Goal: Task Accomplishment & Management: Use online tool/utility

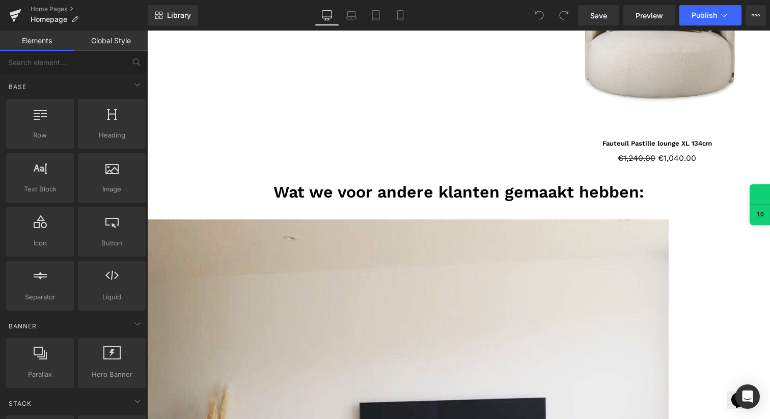
scroll to position [1420, 0]
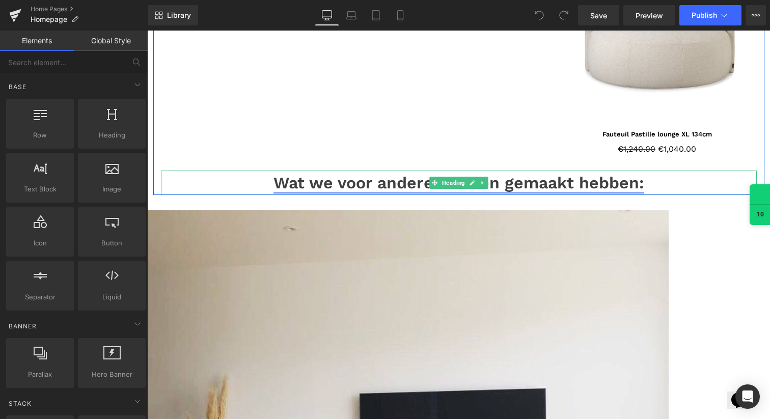
click at [380, 181] on link "Wat we voor andere klanten gemaakt hebben:" at bounding box center [458, 182] width 371 height 19
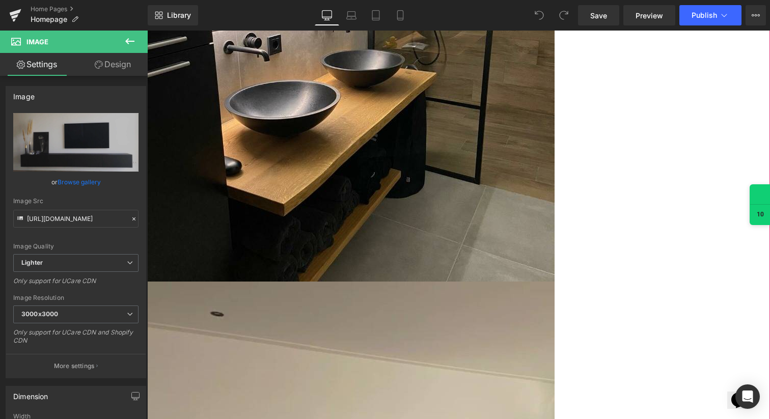
scroll to position [2242, 0]
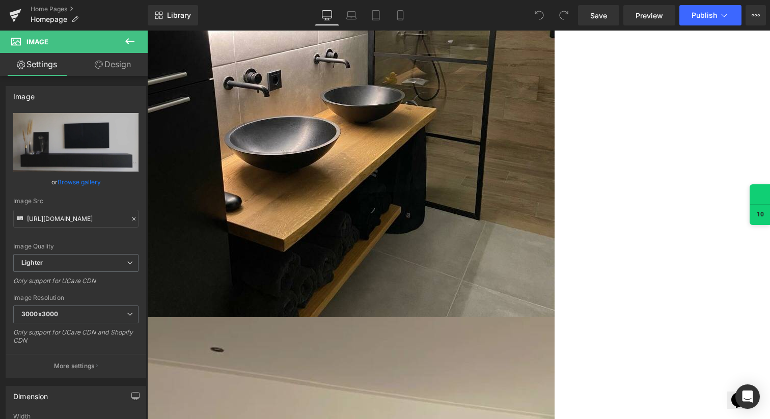
click at [124, 41] on icon at bounding box center [130, 41] width 12 height 12
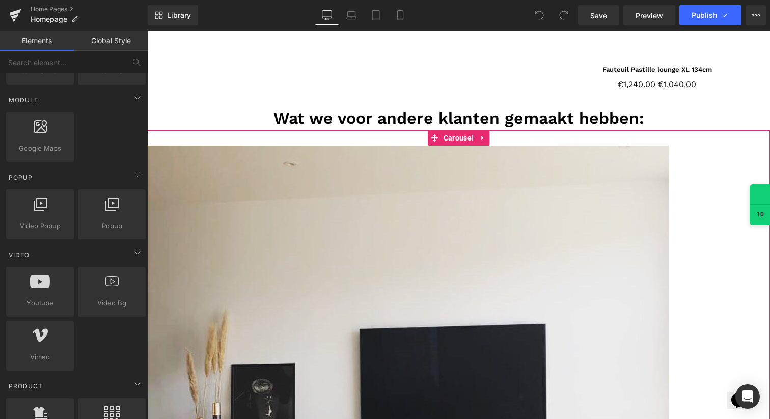
scroll to position [1482, 0]
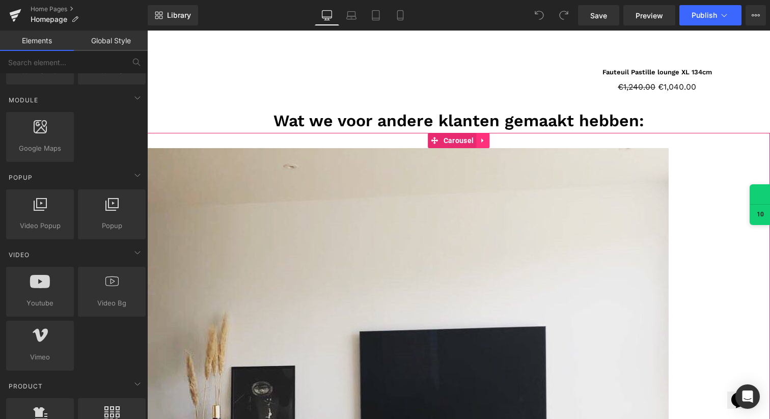
click at [484, 141] on icon at bounding box center [482, 141] width 7 height 8
click at [461, 141] on icon at bounding box center [462, 140] width 7 height 7
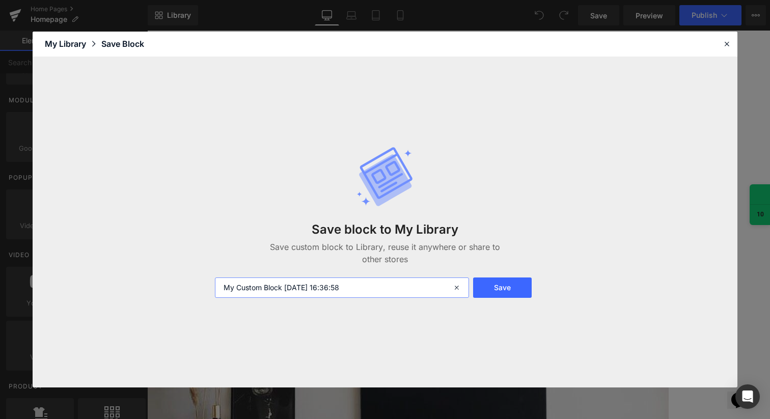
click at [372, 293] on input "My Custom Block 2025-09-10 16:36:58" at bounding box center [342, 287] width 254 height 20
type input "Wat we voor andere klanten hebben gemaakt carroussel"
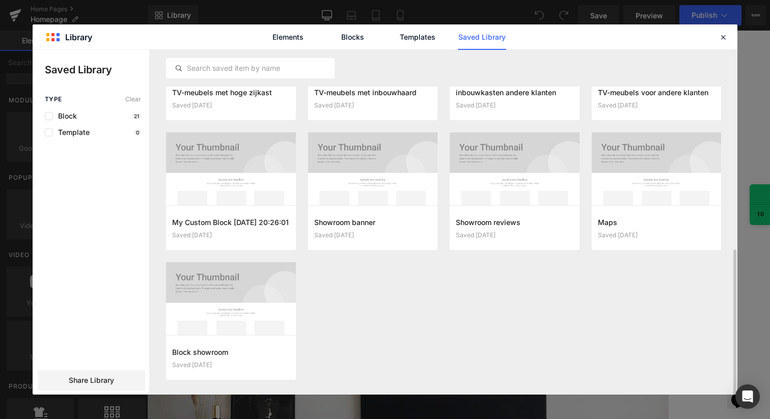
scroll to position [474, 0]
click at [719, 38] on icon at bounding box center [722, 37] width 9 height 9
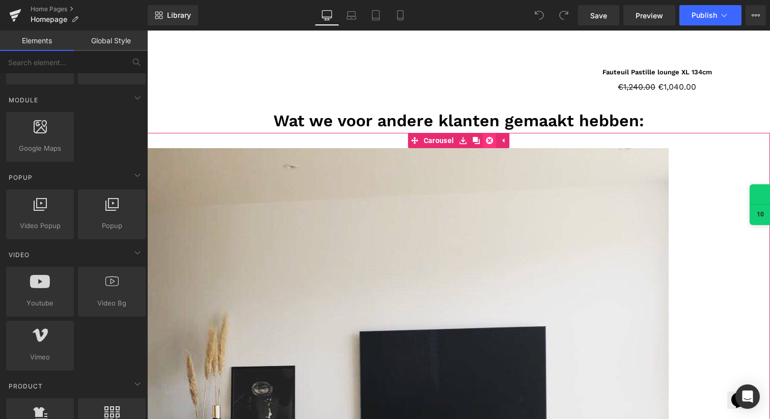
click at [493, 141] on link at bounding box center [489, 140] width 13 height 15
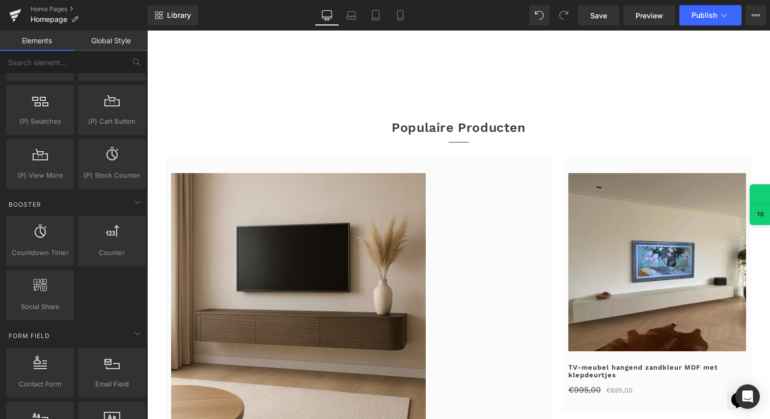
scroll to position [1014, 0]
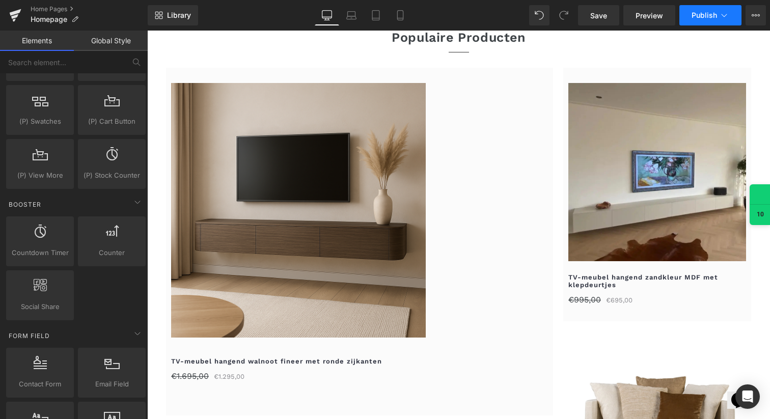
click at [700, 14] on span "Publish" at bounding box center [703, 15] width 25 height 8
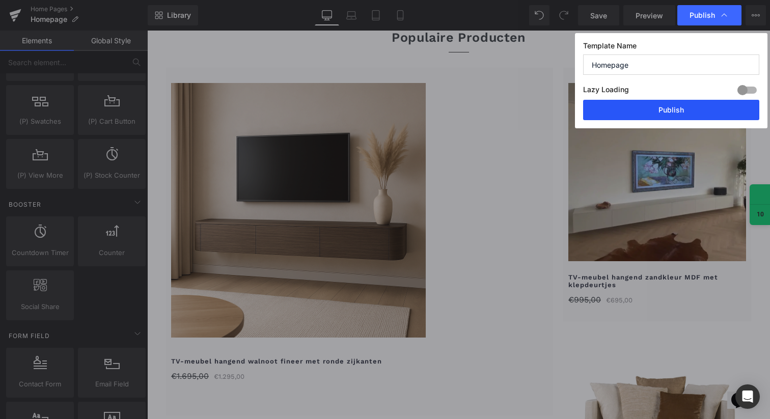
click at [640, 108] on button "Publish" at bounding box center [671, 110] width 176 height 20
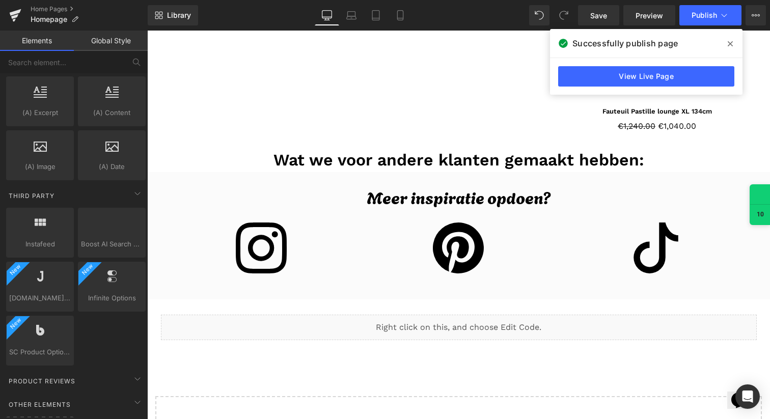
scroll to position [1861, 0]
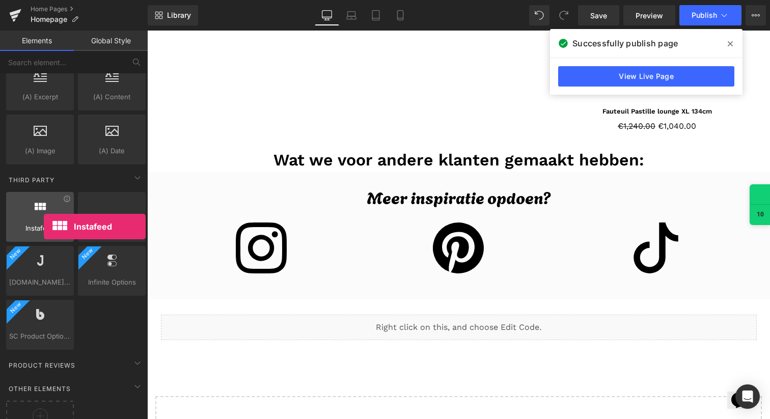
click at [42, 225] on span "Instafeed" at bounding box center [40, 228] width 62 height 11
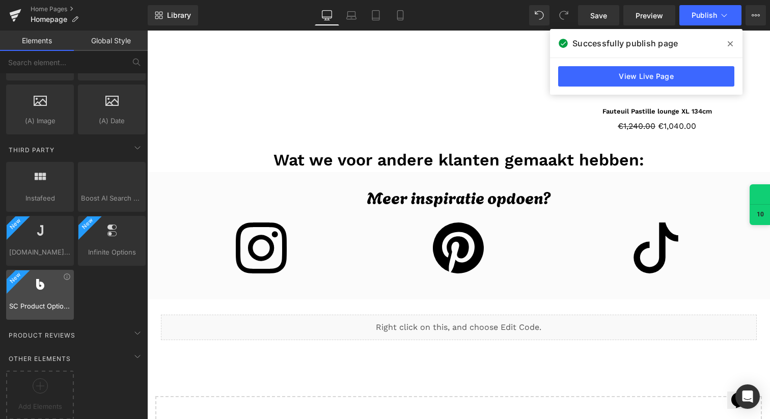
scroll to position [1901, 0]
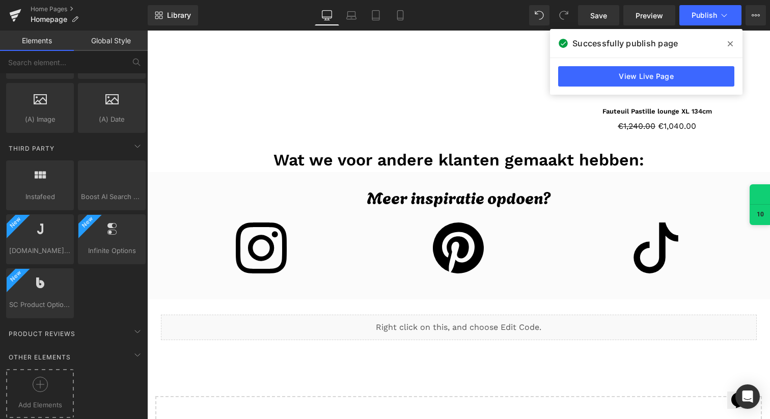
click at [33, 382] on icon at bounding box center [40, 384] width 15 height 15
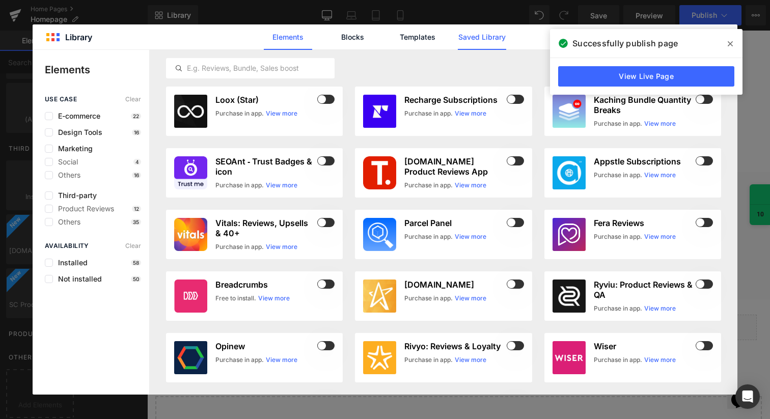
click at [495, 44] on link "Saved Library" at bounding box center [482, 36] width 48 height 25
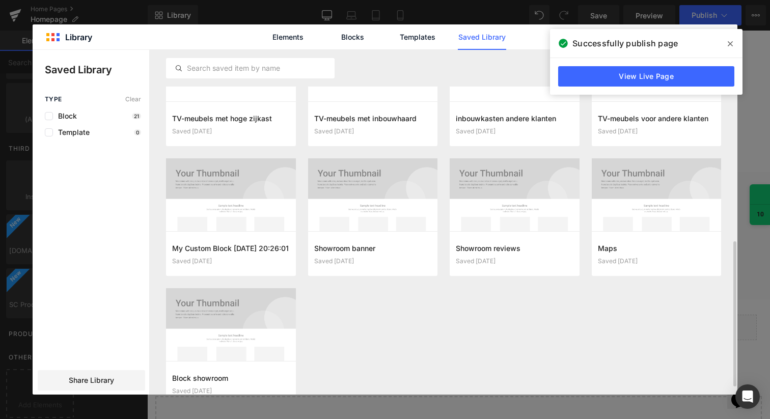
scroll to position [474, 0]
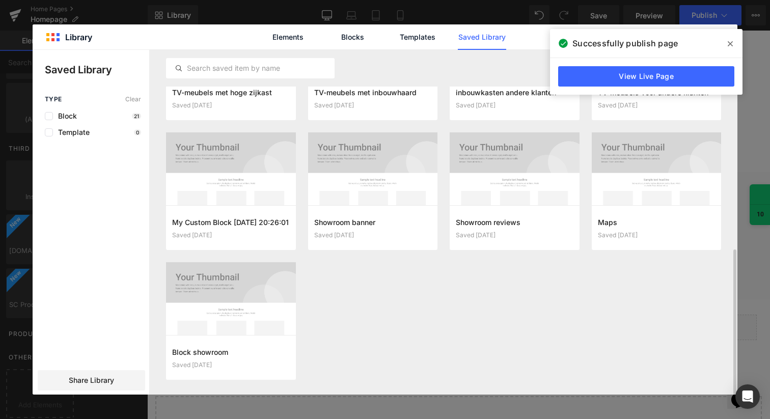
click at [732, 43] on icon at bounding box center [730, 44] width 5 height 8
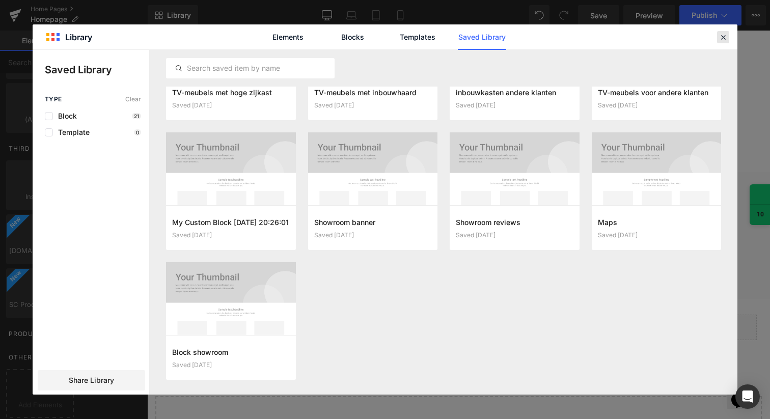
click at [722, 38] on icon at bounding box center [722, 37] width 9 height 9
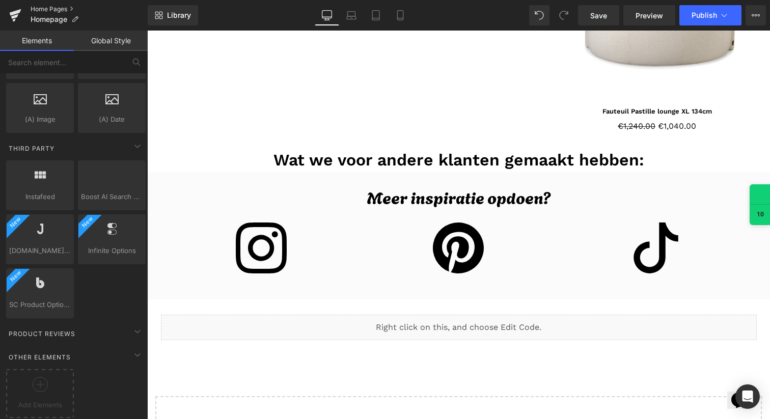
click at [37, 9] on link "Home Pages" at bounding box center [89, 9] width 117 height 8
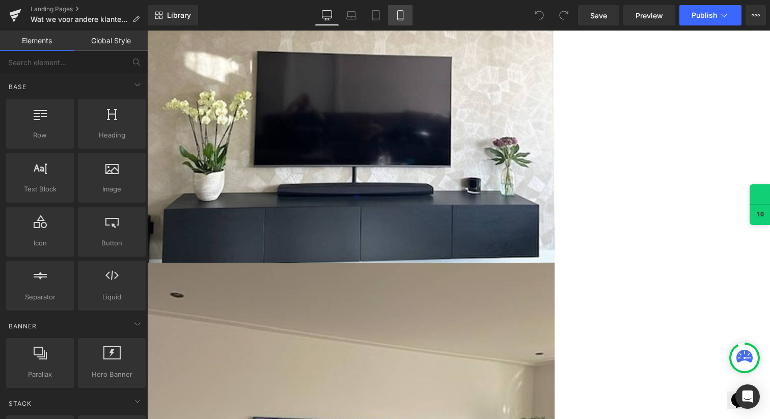
click at [404, 14] on icon at bounding box center [400, 15] width 10 height 10
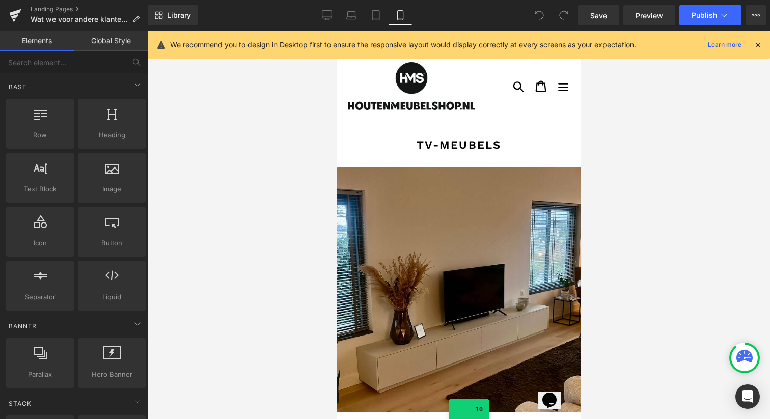
scroll to position [28, 0]
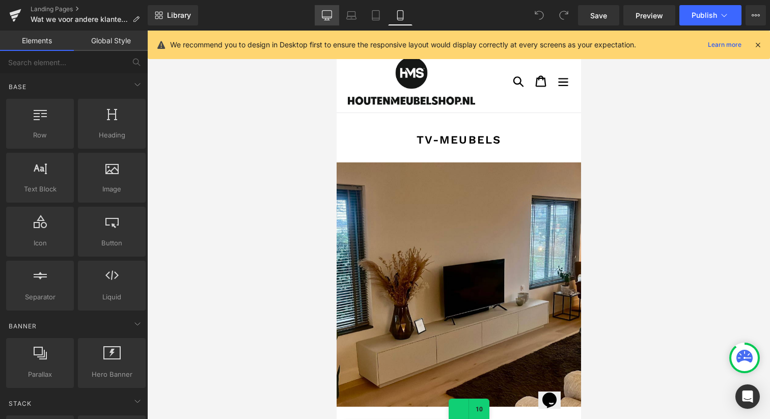
click at [335, 18] on link "Desktop" at bounding box center [327, 15] width 24 height 20
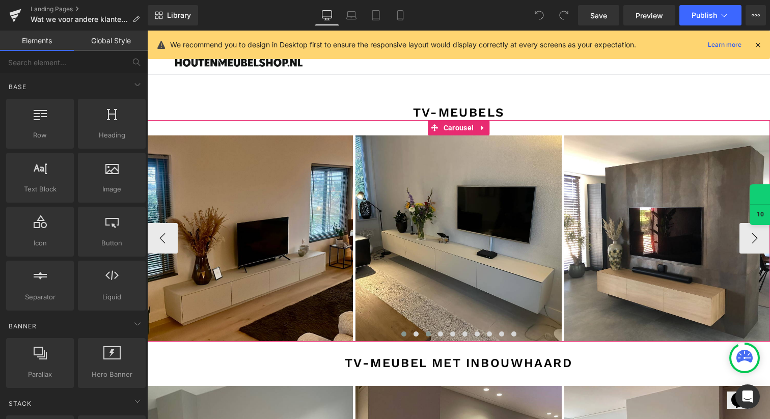
scroll to position [0, 0]
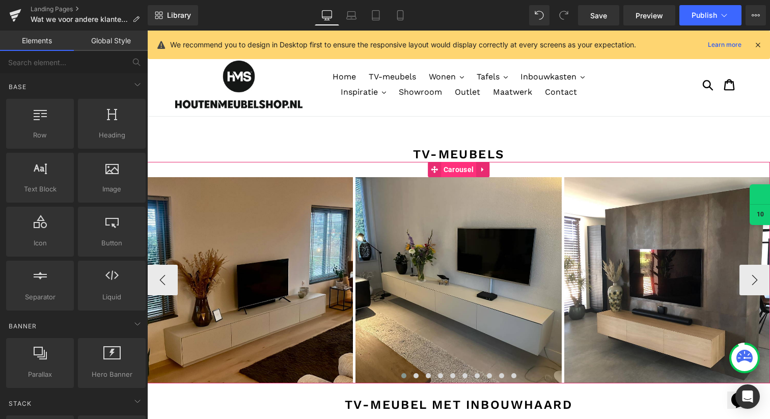
click at [459, 167] on span "Carousel" at bounding box center [458, 169] width 35 height 15
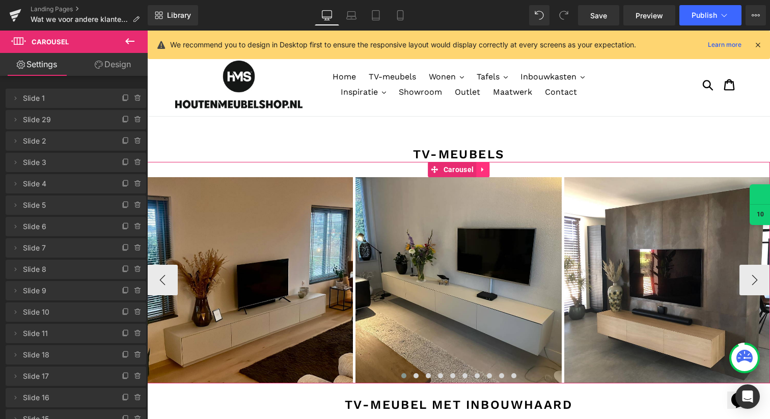
click at [482, 170] on icon at bounding box center [482, 169] width 2 height 5
click at [462, 169] on icon at bounding box center [462, 169] width 7 height 7
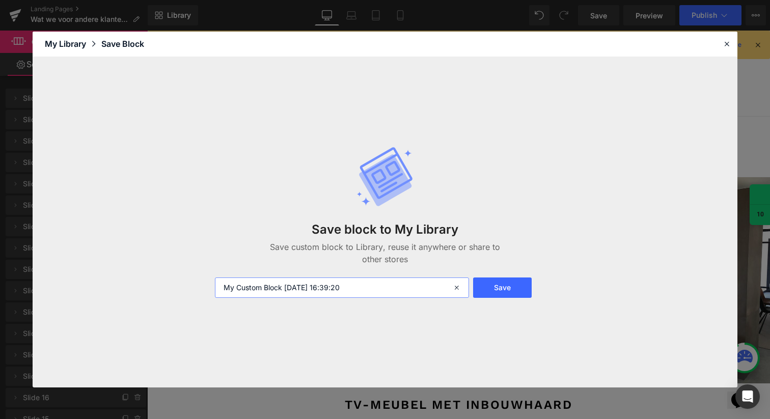
click at [351, 291] on input "My Custom Block 2025-09-10 16:39:20" at bounding box center [342, 287] width 254 height 20
type input "TV-meubels"
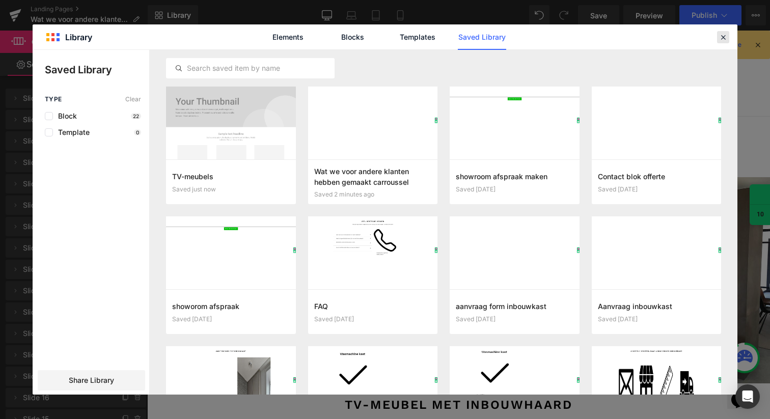
click at [724, 39] on icon at bounding box center [722, 37] width 9 height 9
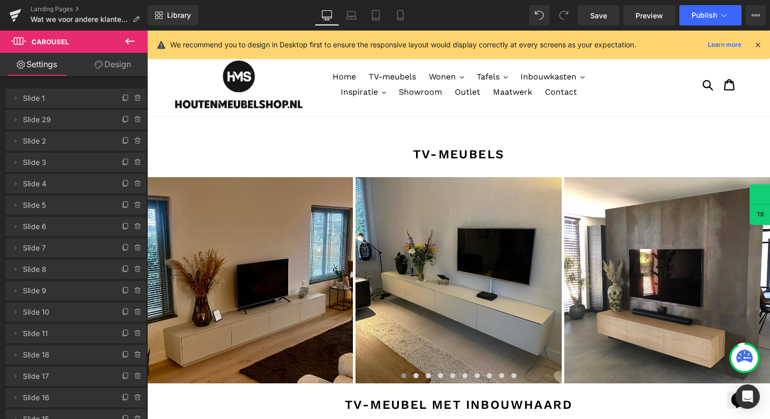
click at [131, 40] on icon at bounding box center [130, 41] width 12 height 12
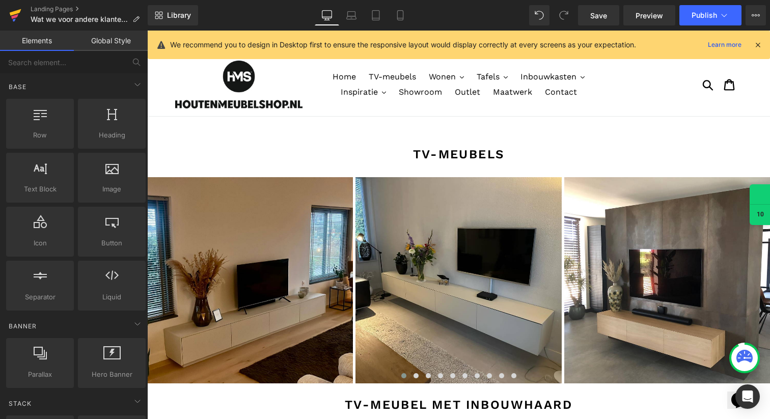
click at [15, 13] on icon at bounding box center [16, 12] width 12 height 7
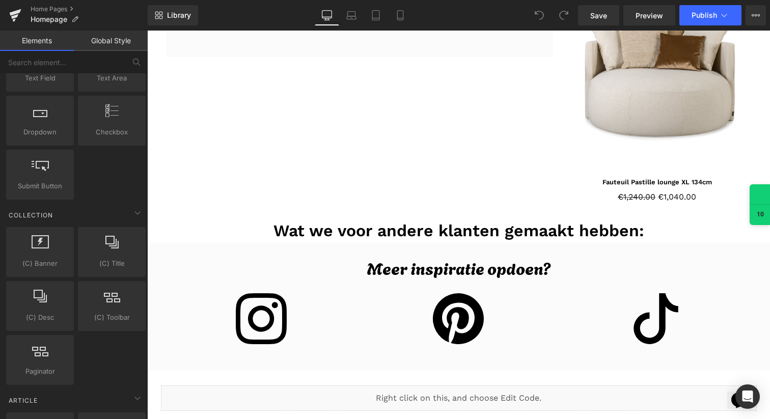
scroll to position [1901, 0]
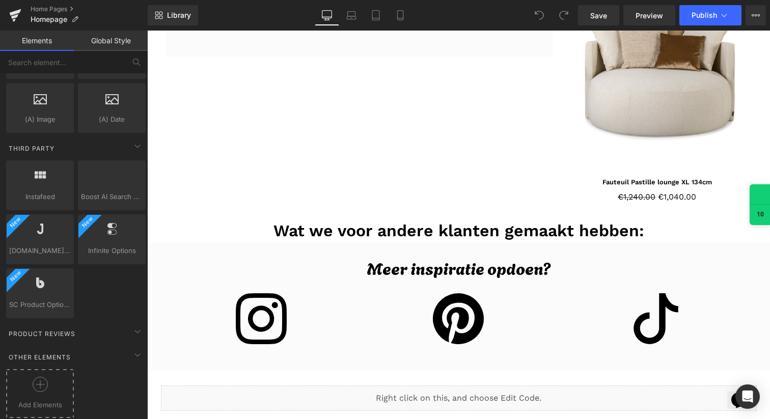
click at [30, 386] on div at bounding box center [40, 388] width 63 height 23
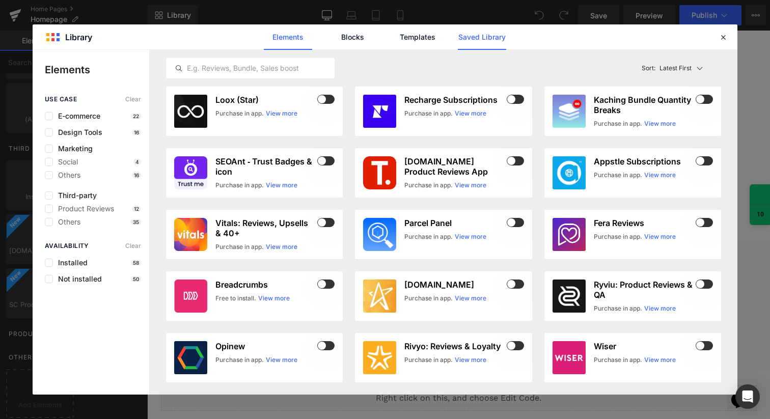
click at [488, 39] on link "Saved Library" at bounding box center [482, 36] width 48 height 25
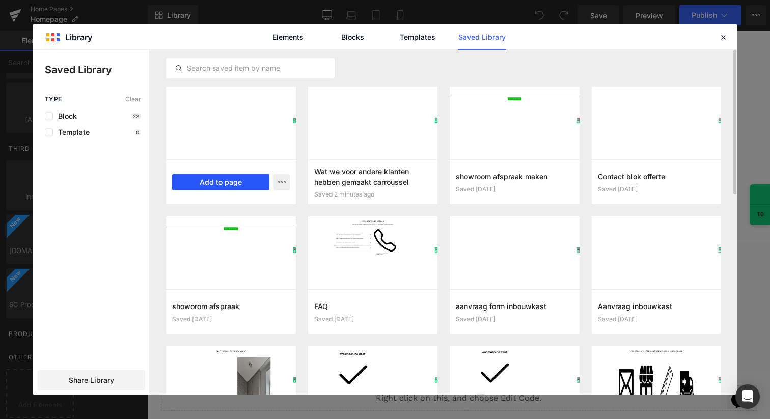
click at [215, 181] on button "Add to page" at bounding box center [220, 182] width 97 height 16
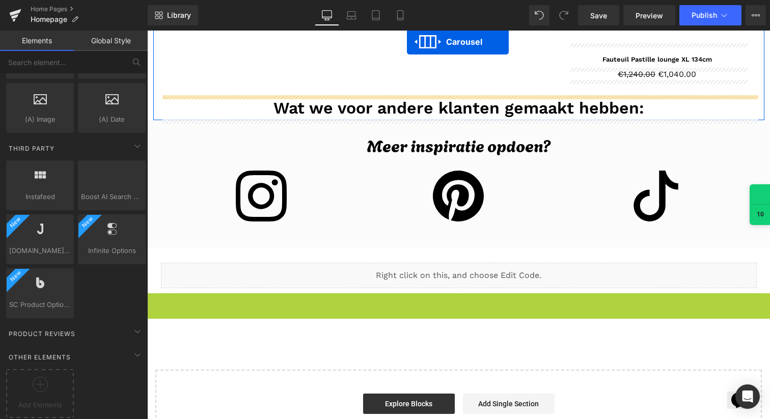
scroll to position [1403, 0]
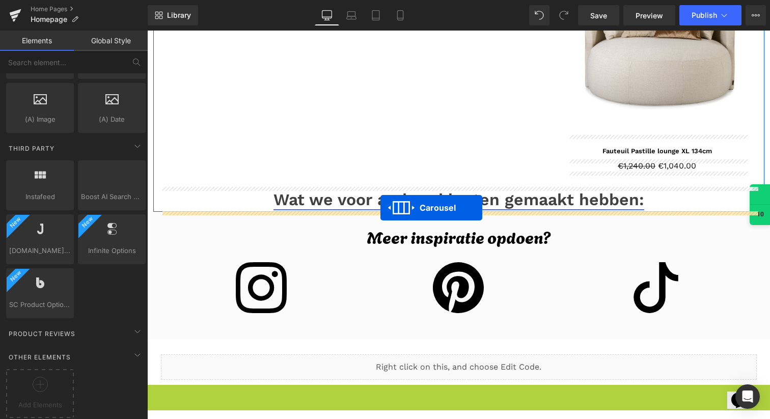
drag, startPoint x: 437, startPoint y: 150, endPoint x: 380, endPoint y: 208, distance: 80.6
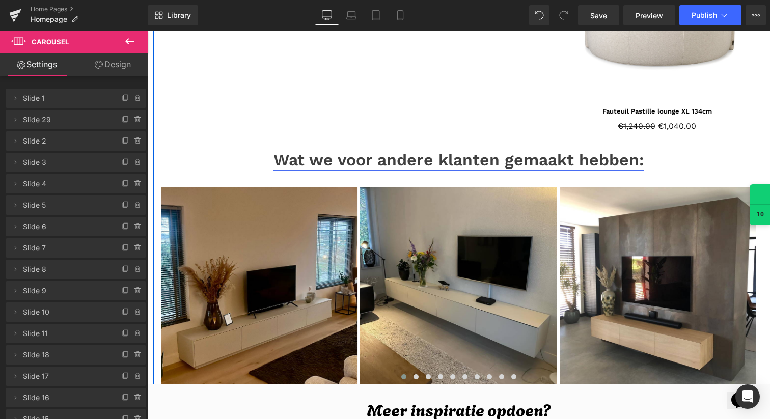
scroll to position [1444, 0]
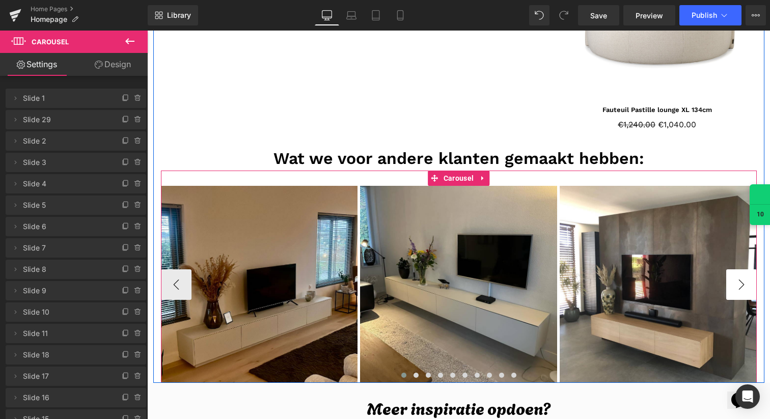
click at [736, 279] on button "›" at bounding box center [741, 284] width 31 height 31
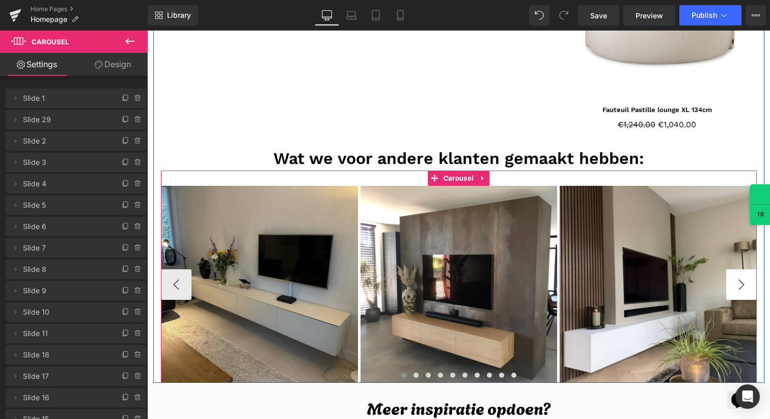
click at [736, 279] on button "›" at bounding box center [741, 284] width 31 height 31
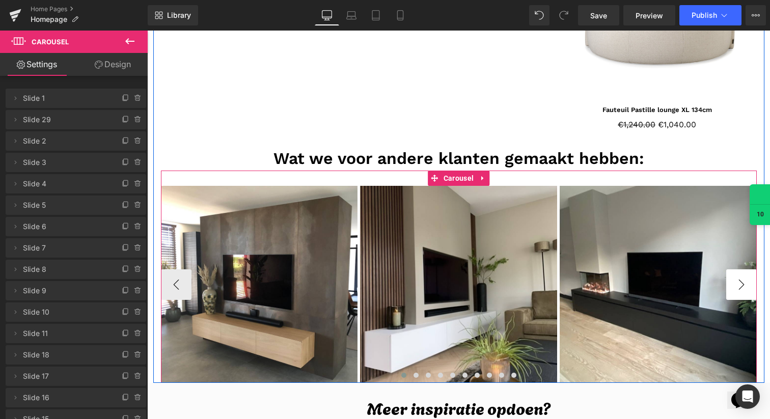
click at [736, 279] on button "›" at bounding box center [741, 284] width 31 height 31
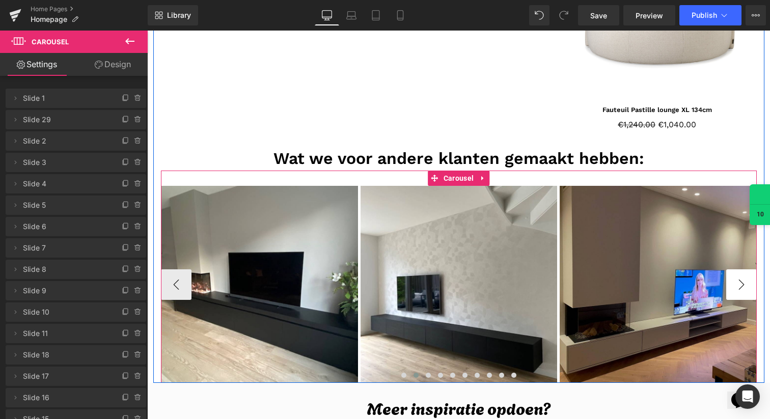
click at [736, 279] on button "›" at bounding box center [741, 284] width 31 height 31
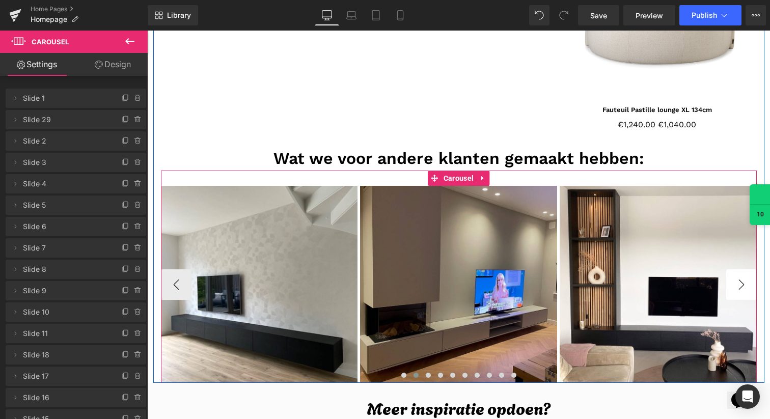
click at [736, 279] on button "›" at bounding box center [741, 284] width 31 height 31
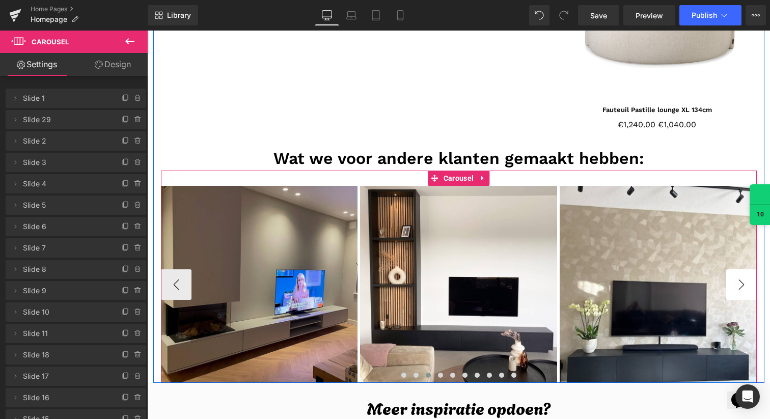
click at [736, 279] on button "›" at bounding box center [741, 284] width 31 height 31
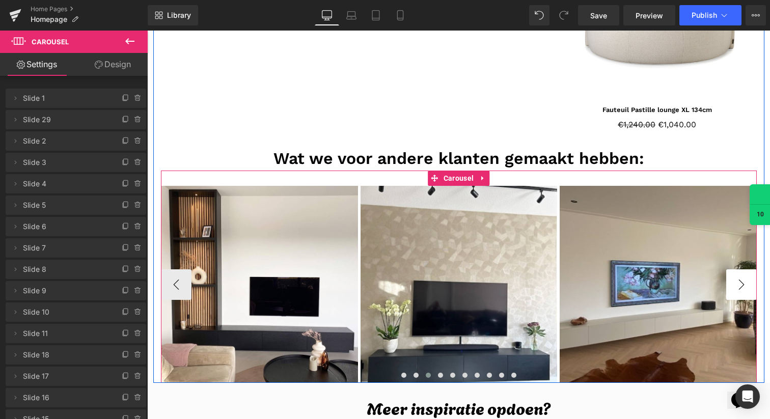
click at [736, 279] on button "›" at bounding box center [741, 284] width 31 height 31
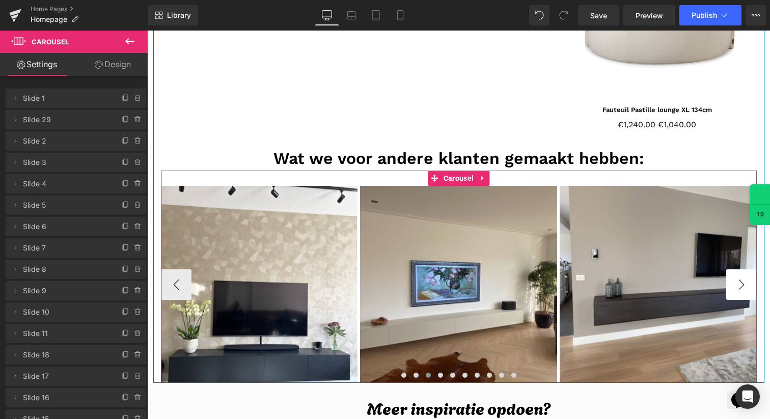
click at [736, 279] on button "›" at bounding box center [741, 284] width 31 height 31
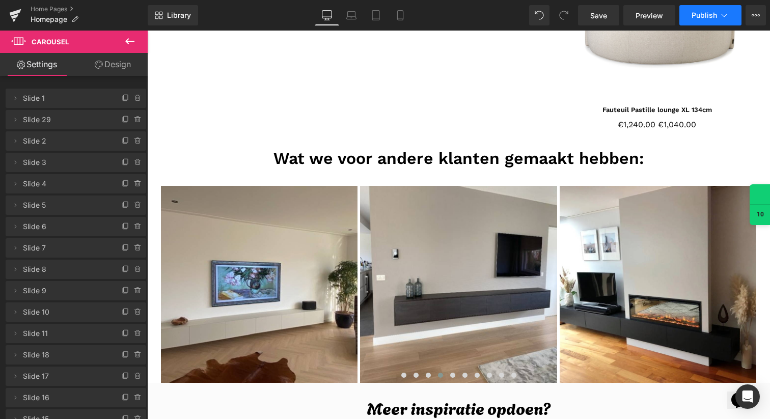
click at [710, 9] on button "Publish" at bounding box center [710, 15] width 62 height 20
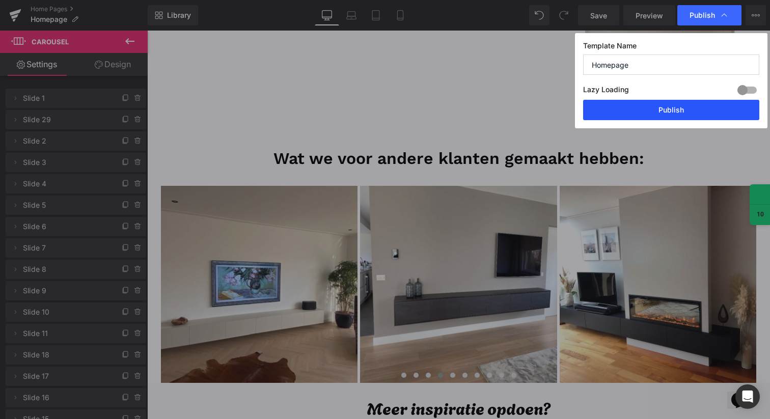
click at [648, 109] on button "Publish" at bounding box center [671, 110] width 176 height 20
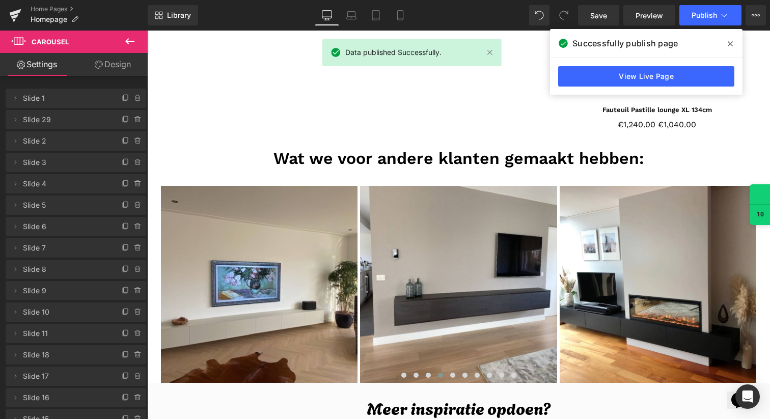
click at [733, 44] on span at bounding box center [730, 44] width 16 height 16
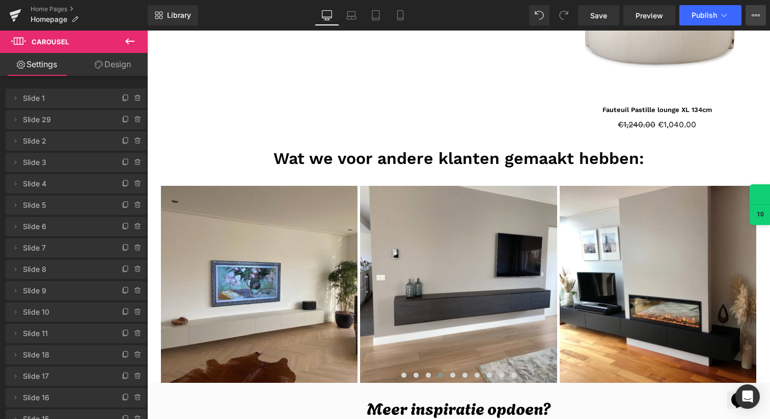
click at [758, 20] on button "View Live Page View with current Template Save Template to Library Schedule Pub…" at bounding box center [755, 15] width 20 height 20
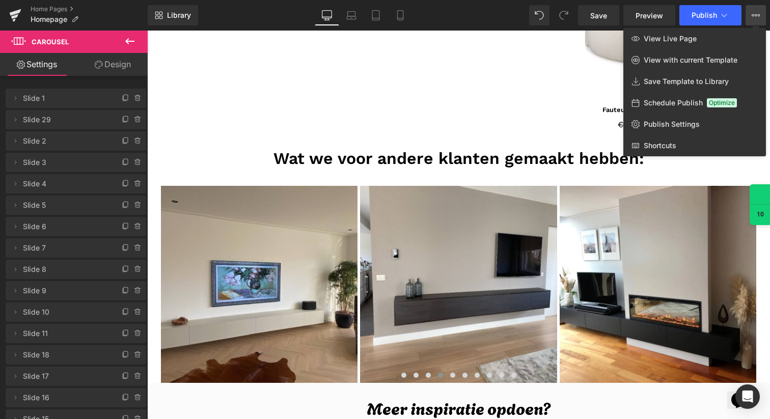
click at [460, 91] on div at bounding box center [458, 225] width 623 height 388
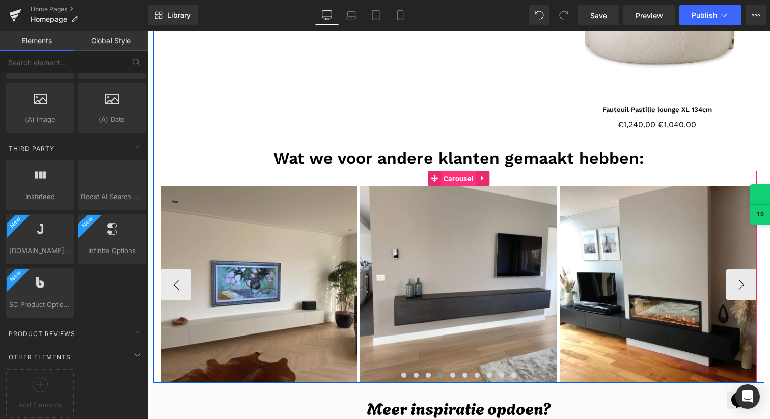
click at [452, 180] on span "Carousel" at bounding box center [458, 178] width 35 height 15
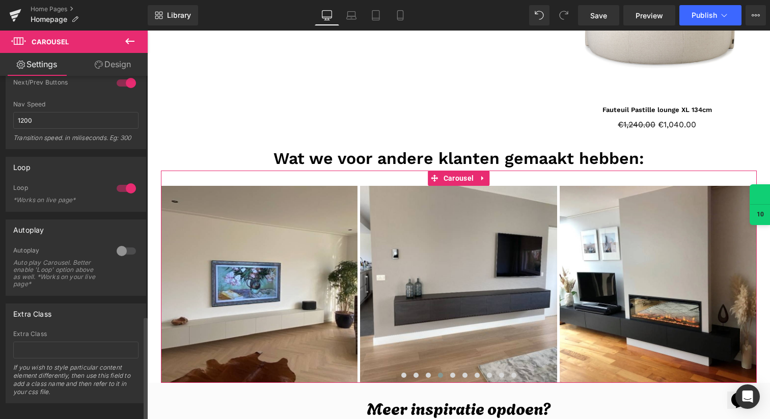
scroll to position [801, 0]
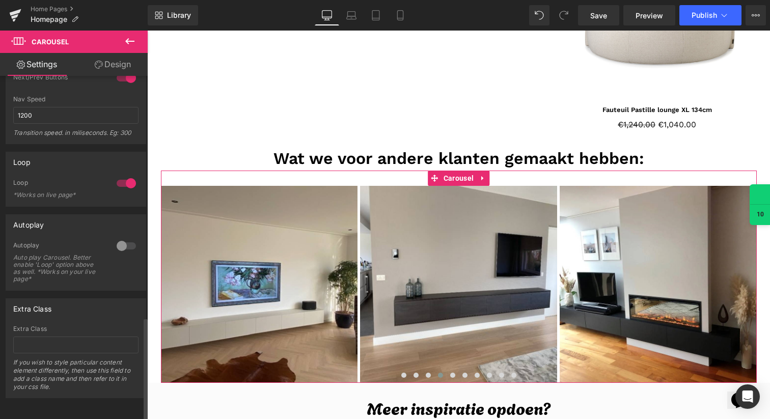
click at [127, 239] on div at bounding box center [126, 246] width 24 height 16
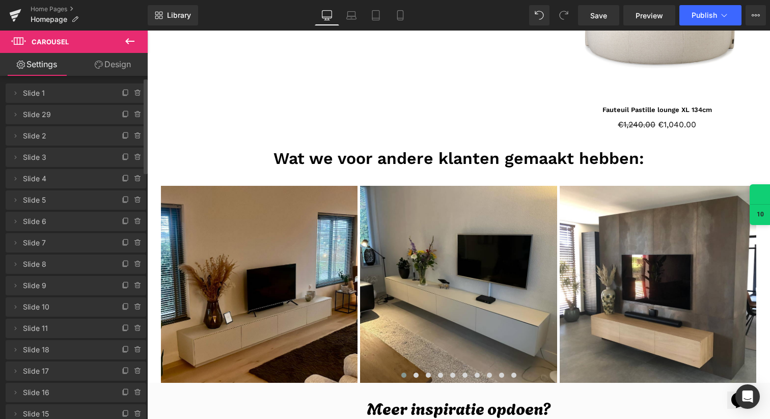
scroll to position [0, 0]
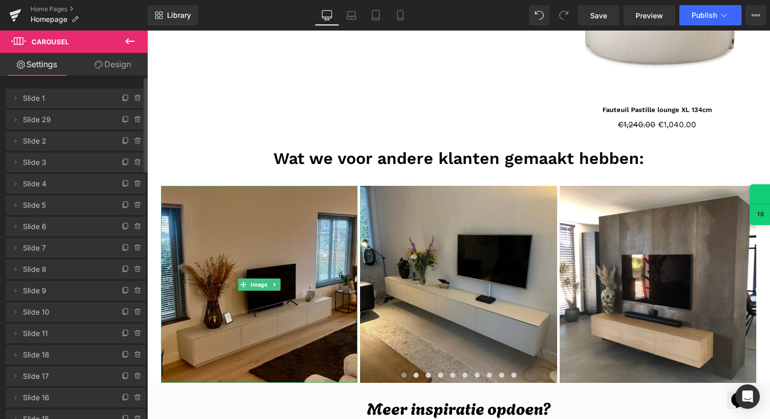
click at [18, 104] on li "Delete Cancel Slide 1 Slide 1 Name Slide 1" at bounding box center [76, 98] width 141 height 19
click at [17, 102] on span at bounding box center [15, 98] width 12 height 12
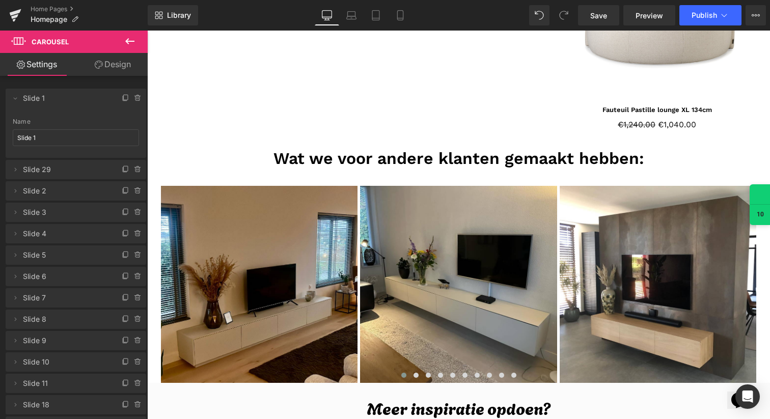
click at [118, 66] on link "Design" at bounding box center [113, 64] width 74 height 23
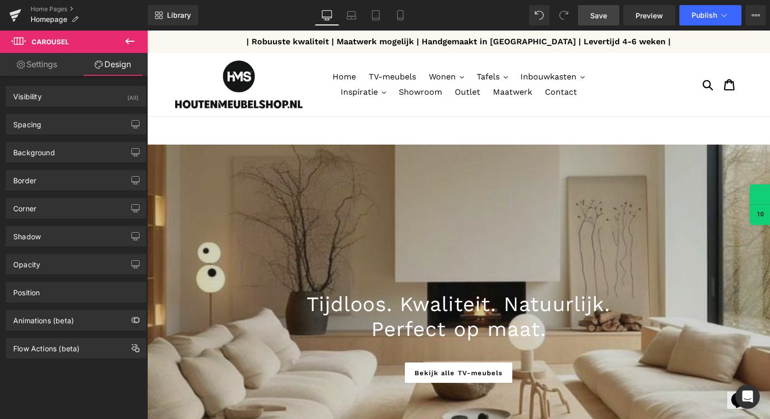
click at [583, 17] on link "Save" at bounding box center [598, 15] width 41 height 20
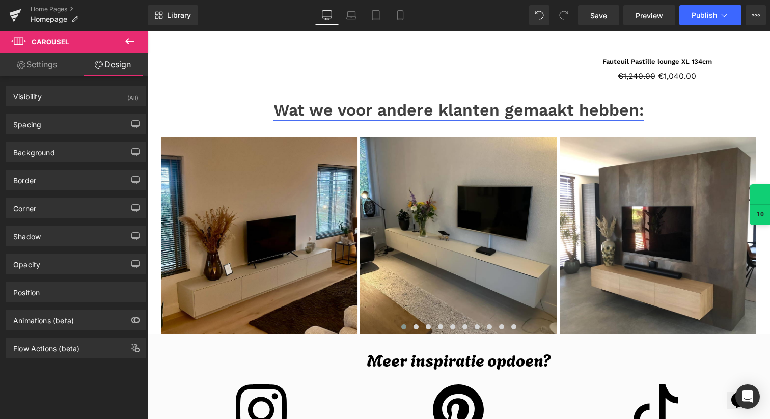
scroll to position [1510, 0]
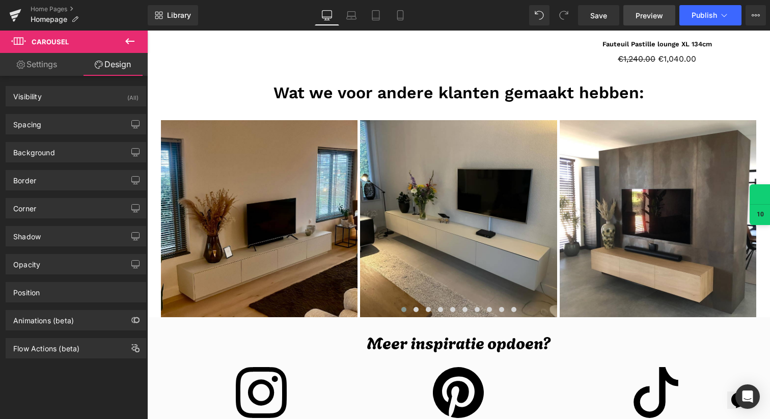
click at [658, 20] on span "Preview" at bounding box center [648, 15] width 27 height 11
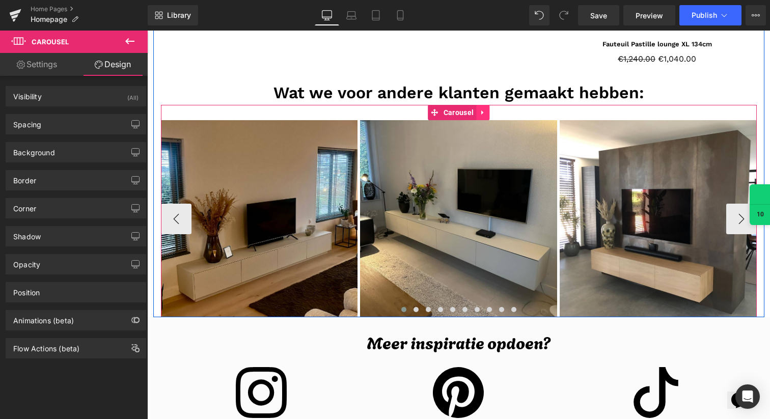
click at [483, 109] on icon at bounding box center [482, 113] width 7 height 8
click at [489, 113] on icon at bounding box center [489, 113] width 7 height 8
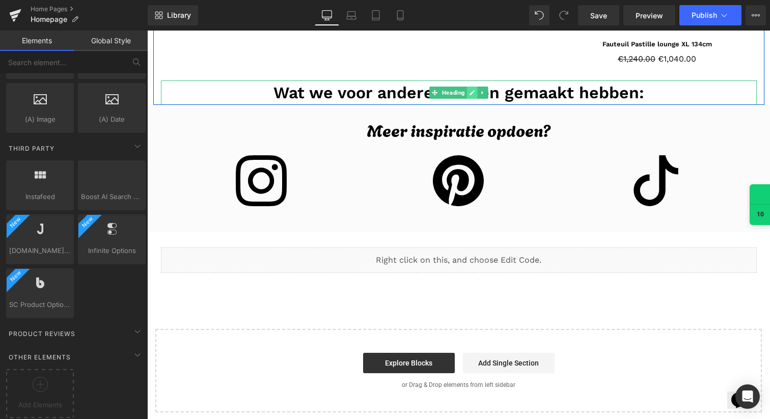
click at [471, 93] on icon at bounding box center [471, 93] width 5 height 5
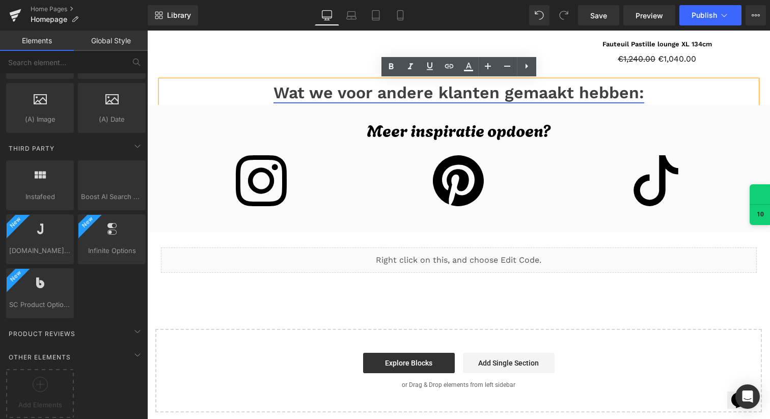
click at [446, 92] on link "Wat we voor andere klanten gemaakt hebben:" at bounding box center [458, 92] width 371 height 19
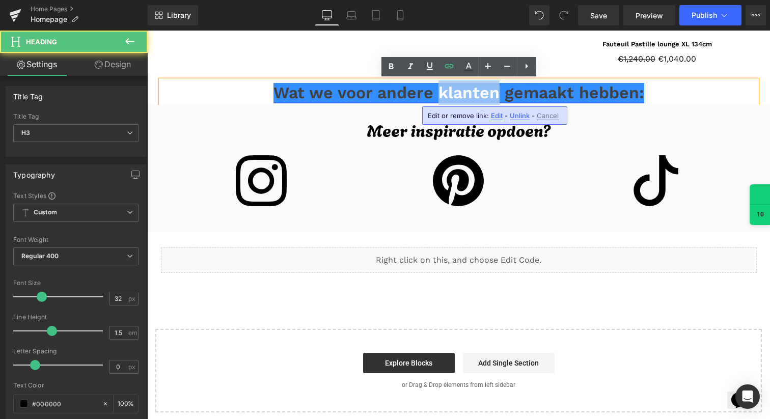
click at [446, 92] on link "Wat we voor andere klanten gemaakt hebben:" at bounding box center [458, 92] width 371 height 19
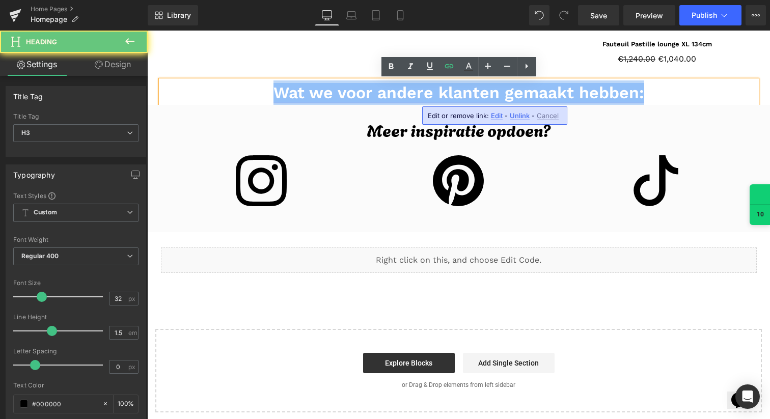
click at [446, 92] on link "Wat we voor andere klanten gemaakt hebben:" at bounding box center [458, 92] width 371 height 19
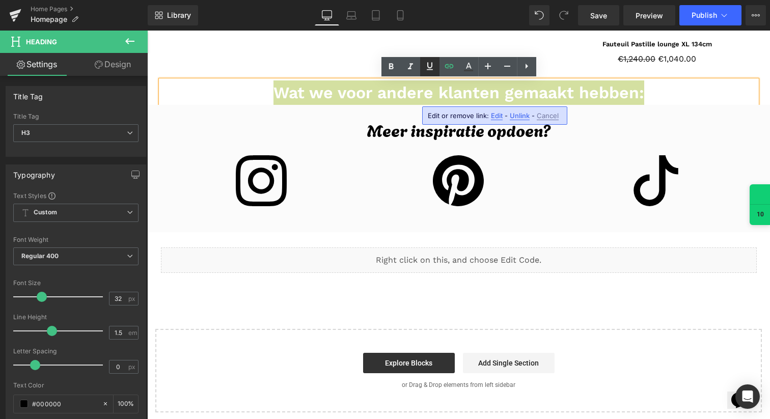
click at [429, 70] on icon at bounding box center [430, 66] width 12 height 12
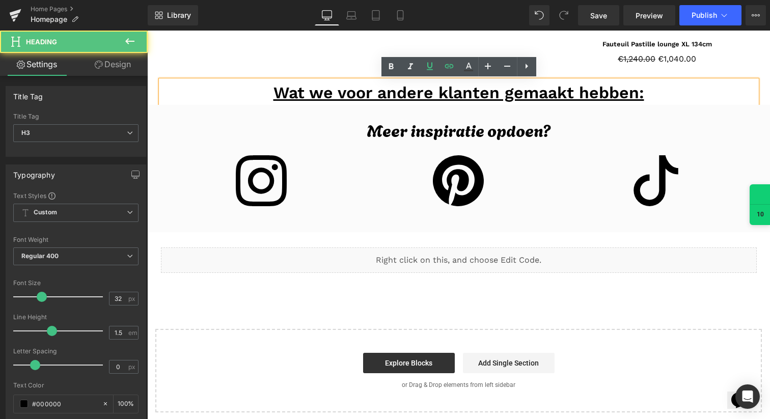
click at [651, 99] on h3 "Wat we voor andere klanten gemaakt hebben:" at bounding box center [459, 92] width 596 height 24
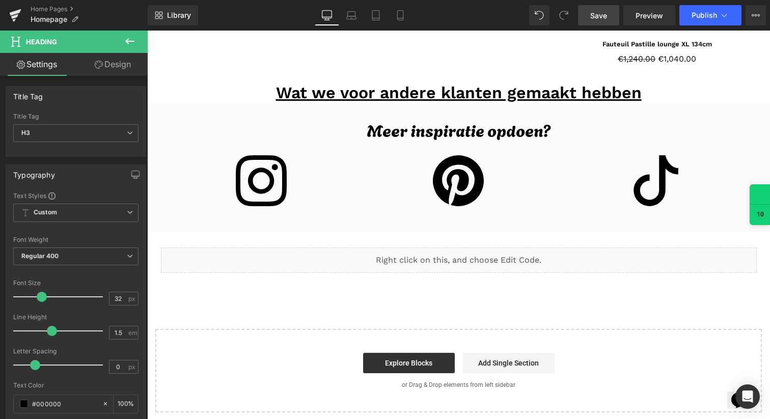
click at [606, 18] on span "Save" at bounding box center [598, 15] width 17 height 11
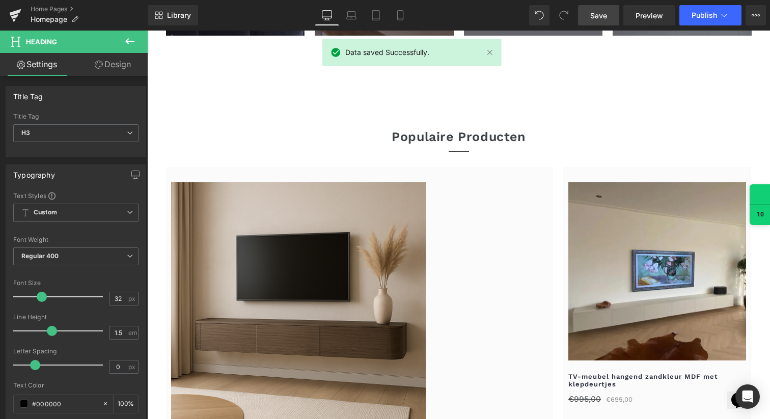
scroll to position [914, 0]
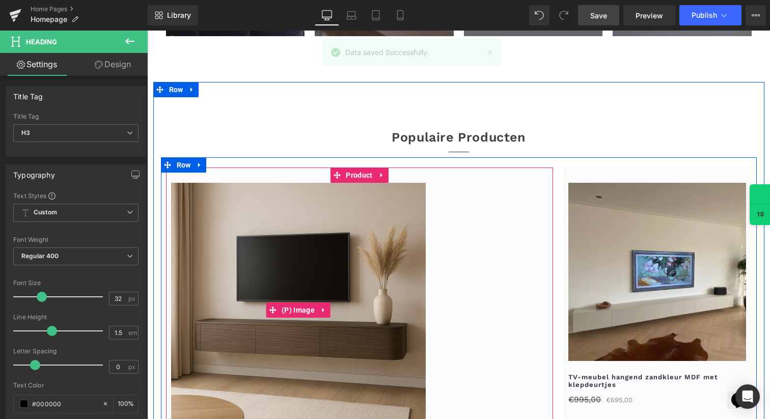
click at [409, 234] on img at bounding box center [298, 310] width 255 height 255
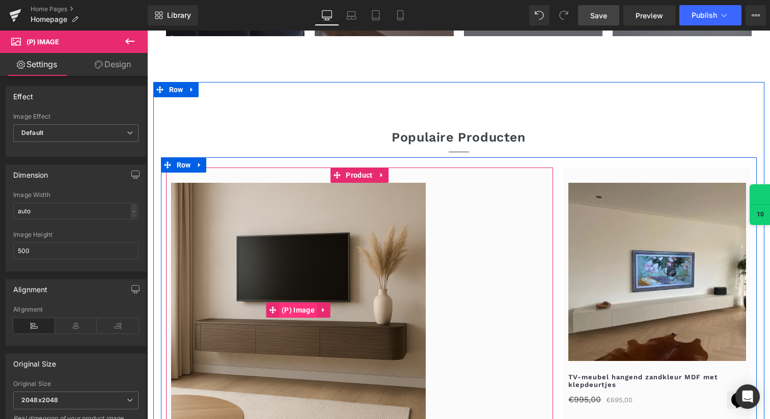
click at [309, 312] on span "(P) Image" at bounding box center [298, 309] width 38 height 15
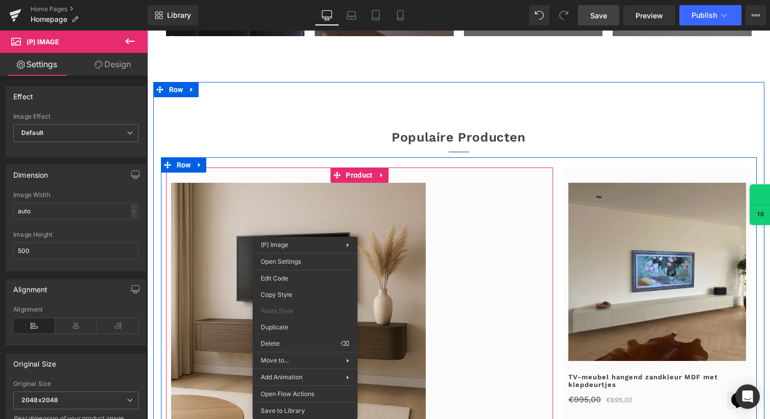
drag, startPoint x: 305, startPoint y: 311, endPoint x: 423, endPoint y: 224, distance: 146.7
click at [467, 228] on div at bounding box center [359, 310] width 377 height 255
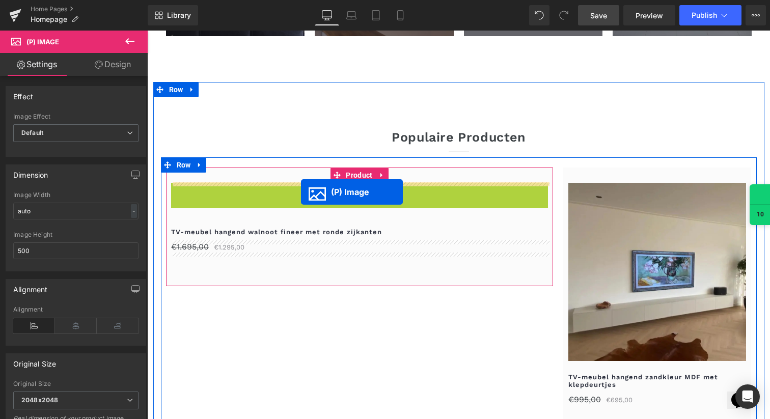
drag, startPoint x: 300, startPoint y: 310, endPoint x: 301, endPoint y: 192, distance: 117.6
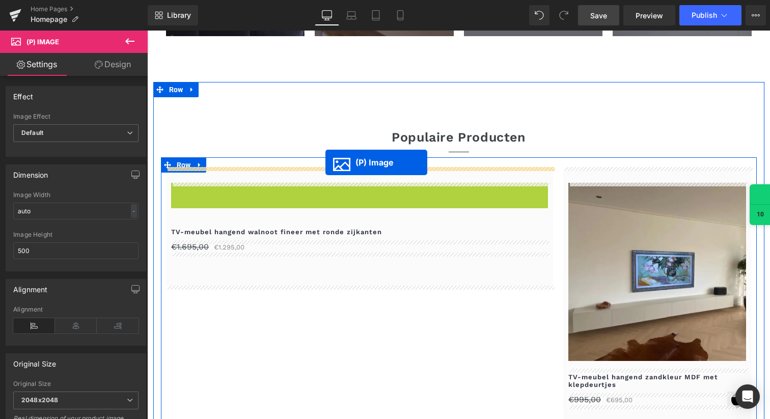
drag, startPoint x: 293, startPoint y: 308, endPoint x: 325, endPoint y: 162, distance: 148.6
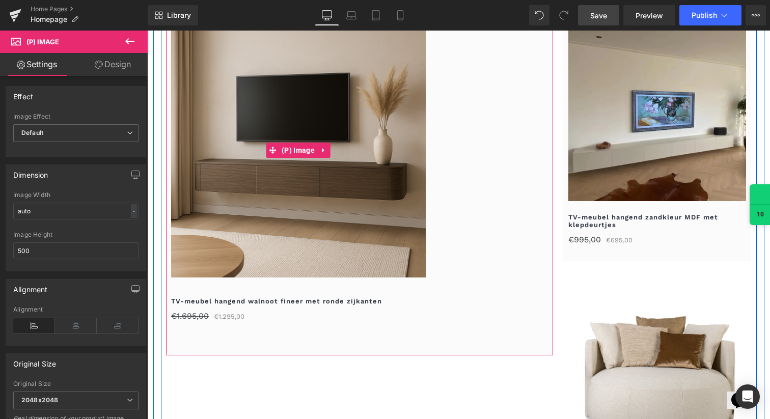
scroll to position [1077, 0]
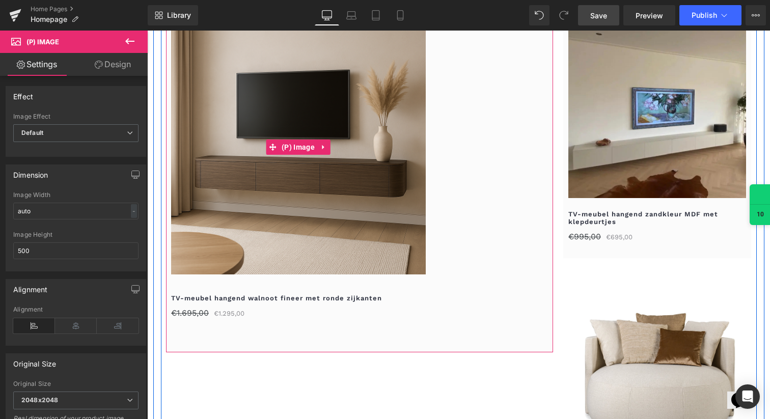
click at [393, 237] on img at bounding box center [298, 147] width 255 height 255
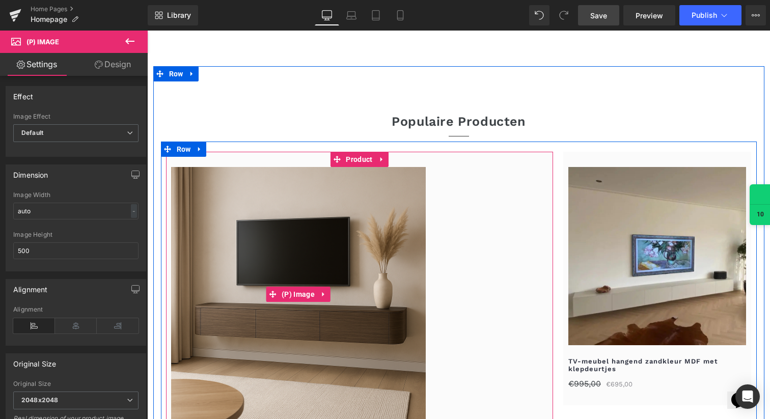
scroll to position [877, 0]
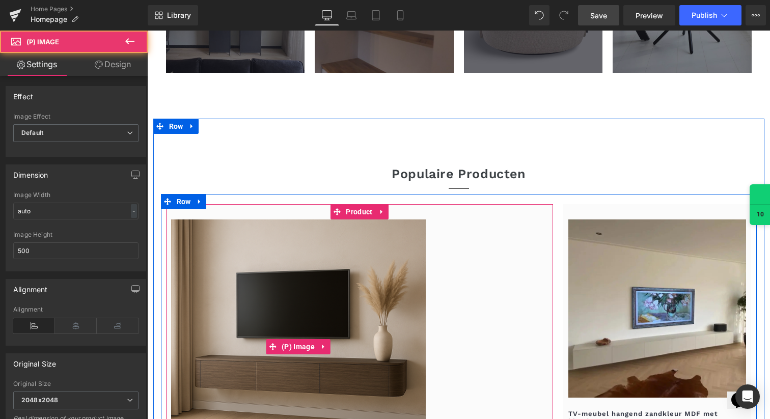
click at [487, 228] on div at bounding box center [359, 346] width 377 height 255
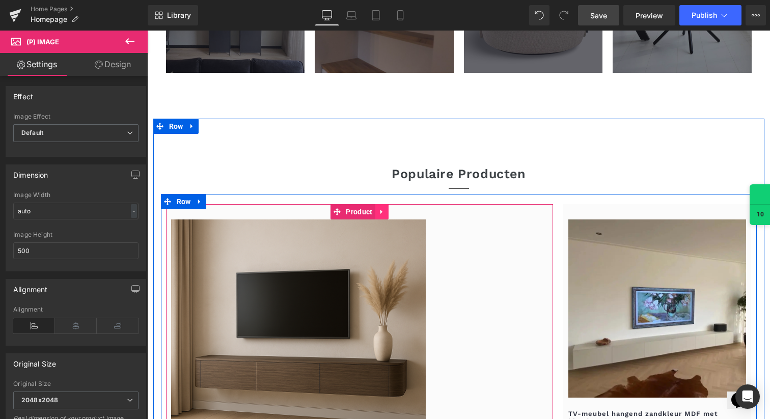
click at [382, 209] on icon at bounding box center [381, 212] width 7 height 8
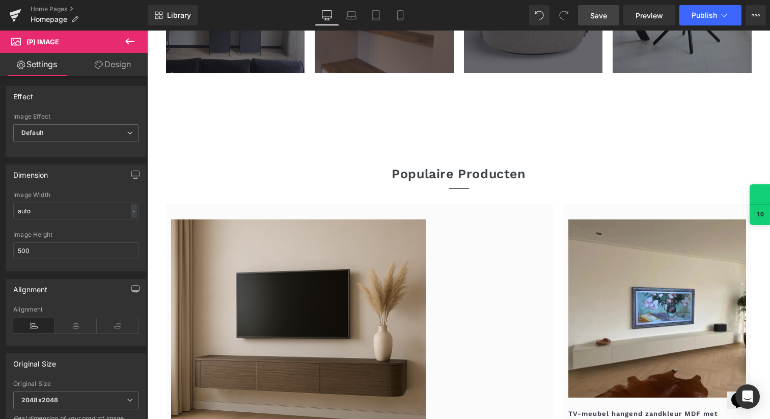
click at [600, 20] on span "Save" at bounding box center [598, 15] width 17 height 11
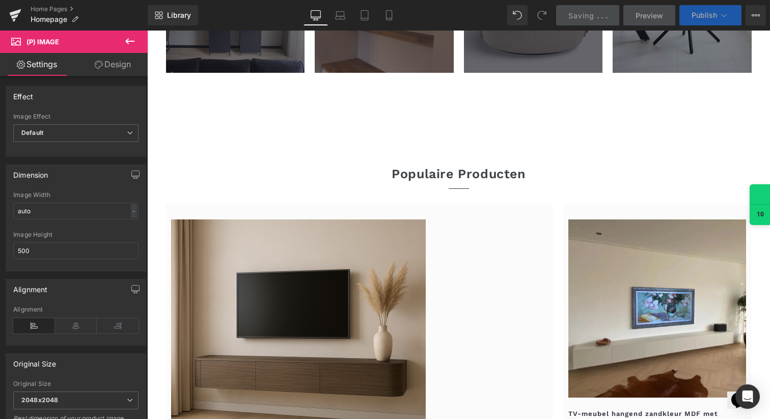
click at [692, 21] on button "Publish" at bounding box center [710, 15] width 62 height 20
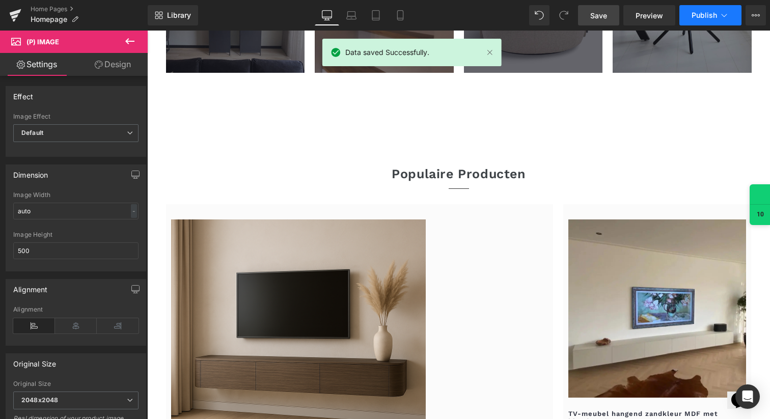
click at [692, 21] on button "Publish" at bounding box center [710, 15] width 62 height 20
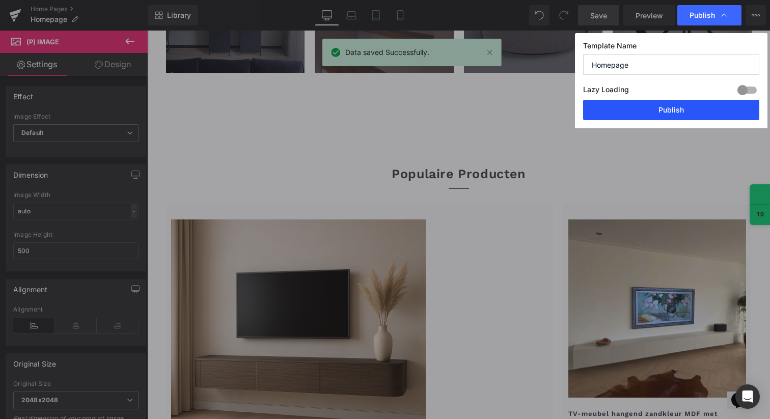
click at [654, 105] on button "Publish" at bounding box center [671, 110] width 176 height 20
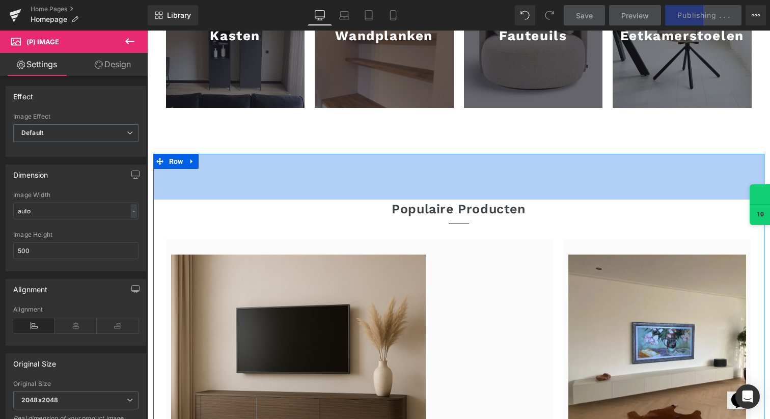
scroll to position [836, 0]
